Goal: Browse casually: Explore the website without a specific task or goal

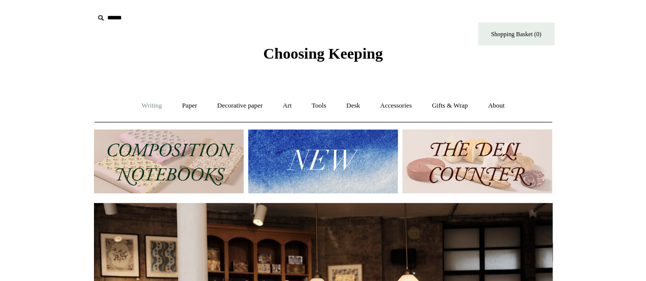
click at [151, 108] on link "Writing +" at bounding box center [151, 105] width 39 height 27
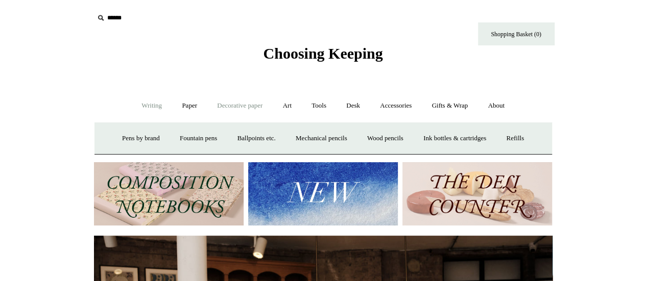
click at [252, 113] on link "Decorative paper +" at bounding box center [240, 105] width 64 height 27
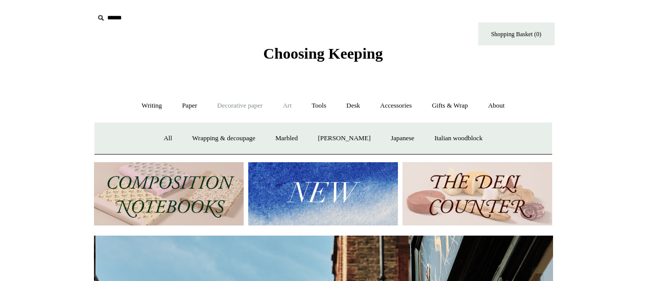
scroll to position [0, 458]
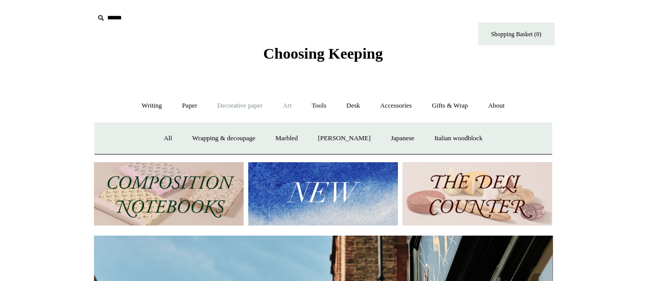
click at [289, 110] on link "Art +" at bounding box center [287, 105] width 27 height 27
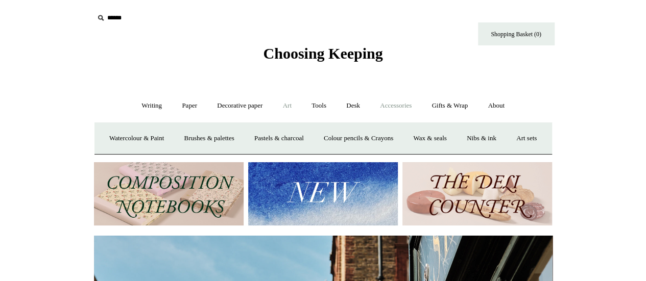
click at [403, 108] on link "Accessories +" at bounding box center [395, 105] width 50 height 27
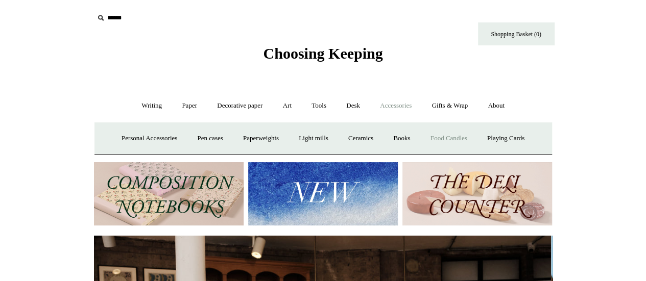
scroll to position [0, 0]
click at [464, 136] on link "Food Candles" at bounding box center [448, 138] width 55 height 27
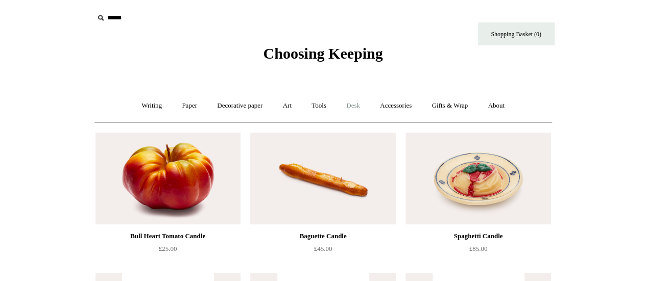
click at [350, 109] on link "Desk +" at bounding box center [353, 105] width 32 height 27
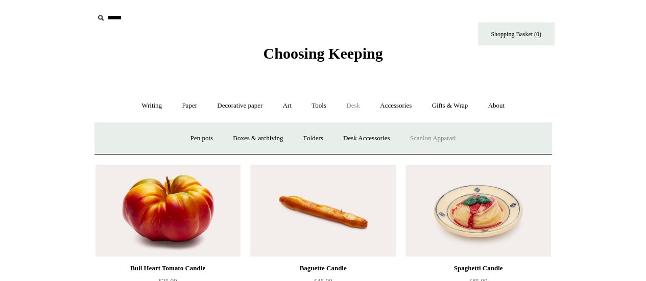
click at [436, 140] on link "Scanlon Apparati" at bounding box center [433, 138] width 64 height 27
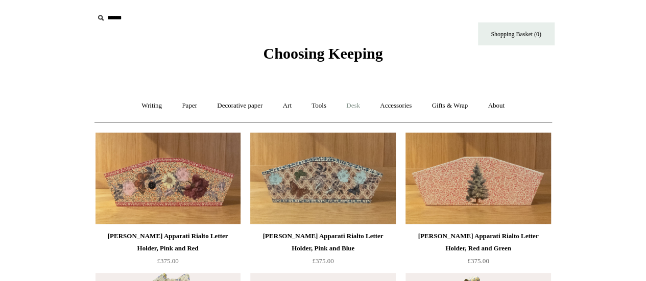
click at [355, 109] on link "Desk +" at bounding box center [353, 105] width 32 height 27
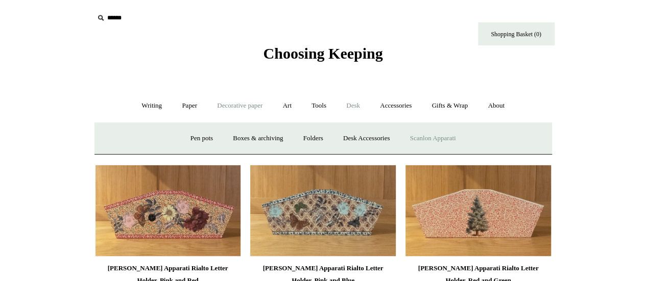
click at [251, 108] on link "Decorative paper +" at bounding box center [240, 105] width 64 height 27
click at [156, 140] on link "All" at bounding box center [167, 138] width 27 height 27
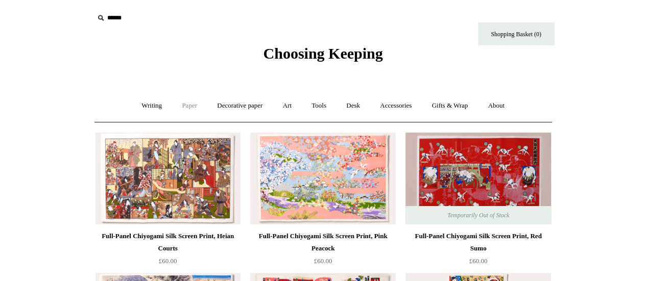
click at [180, 110] on link "Paper +" at bounding box center [189, 105] width 34 height 27
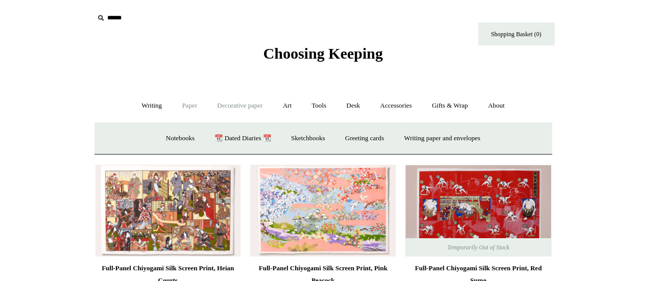
click at [249, 105] on link "Decorative paper +" at bounding box center [240, 105] width 64 height 27
click at [482, 137] on link "Italian woodblock" at bounding box center [458, 138] width 66 height 27
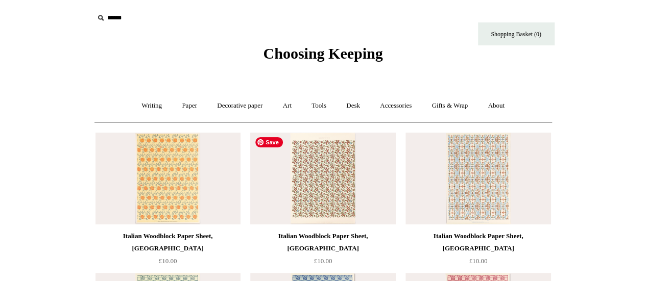
click at [342, 191] on img at bounding box center [322, 179] width 145 height 92
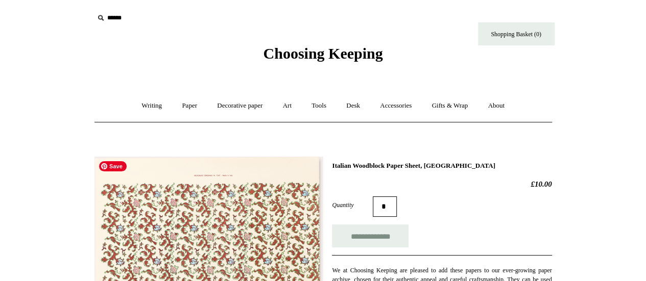
scroll to position [1, 0]
click at [150, 103] on link "Writing +" at bounding box center [151, 105] width 39 height 27
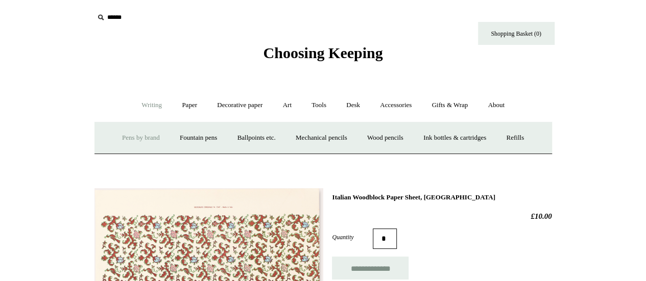
click at [146, 136] on link "Pens by brand +" at bounding box center [141, 138] width 56 height 27
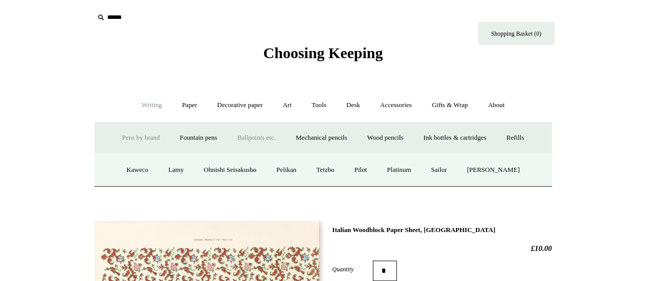
click at [267, 134] on link "Ballpoints etc. +" at bounding box center [256, 138] width 57 height 27
click at [197, 167] on link "All" at bounding box center [201, 170] width 27 height 27
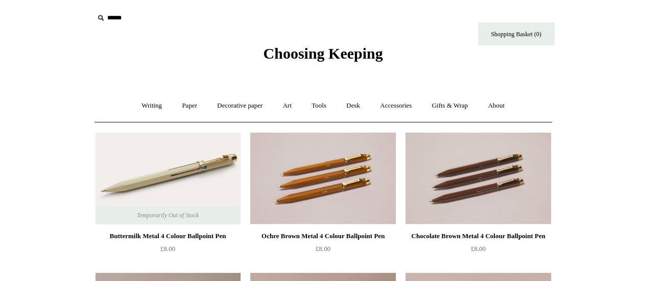
click at [332, 49] on span "Choosing Keeping" at bounding box center [322, 53] width 119 height 17
